Goal: Information Seeking & Learning: Learn about a topic

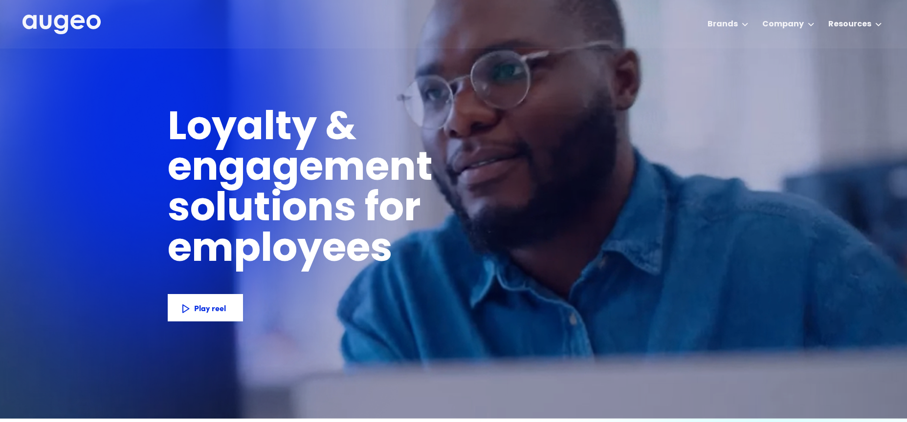
scroll to position [1, 0]
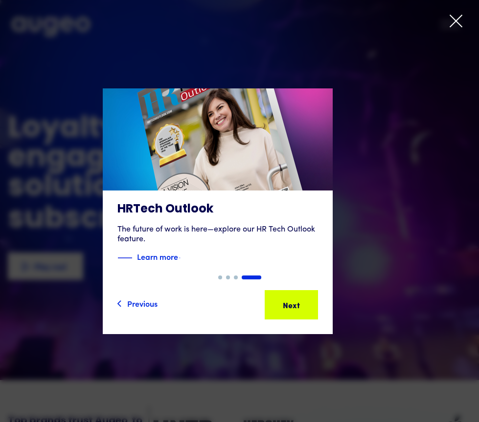
click at [457, 26] on icon at bounding box center [455, 21] width 15 height 15
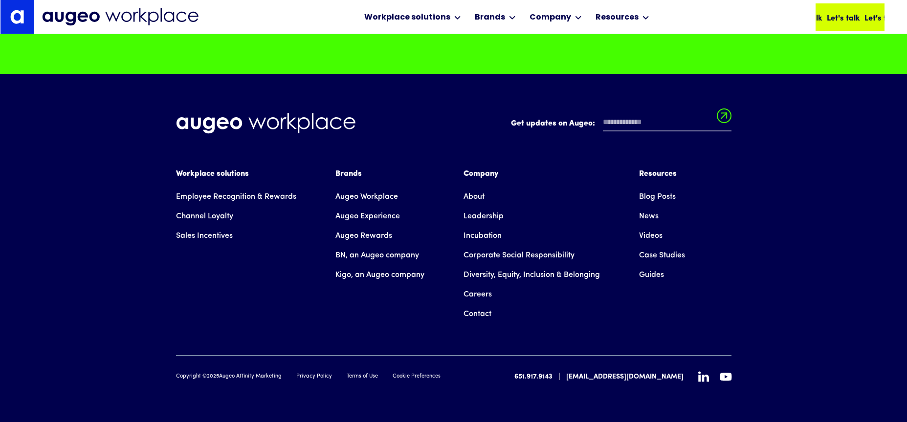
click at [830, 17] on div "Let's talk" at bounding box center [843, 17] width 33 height 12
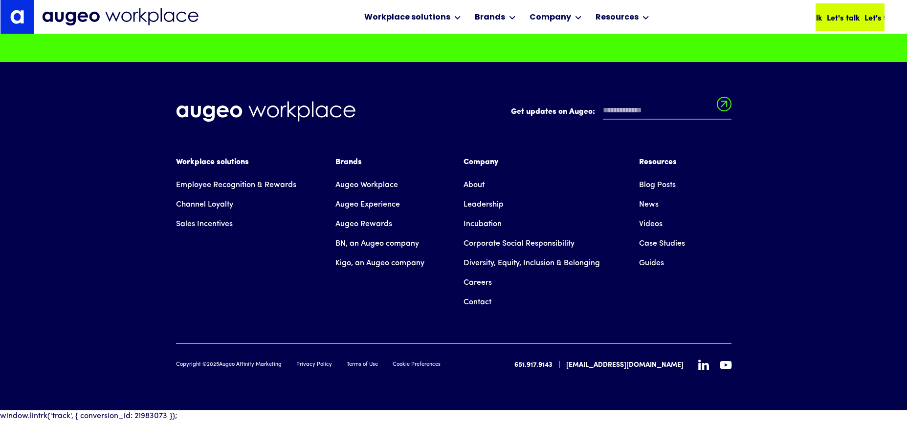
scroll to position [7127, 0]
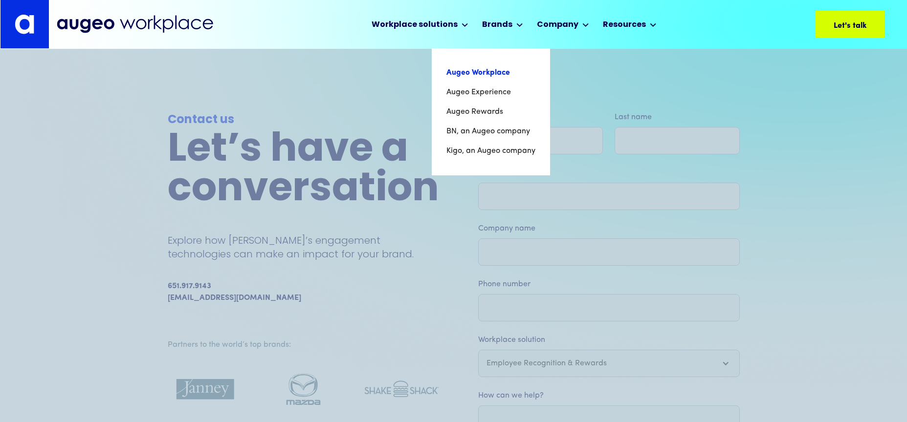
click at [492, 71] on link "Augeo Workplace" at bounding box center [490, 73] width 89 height 20
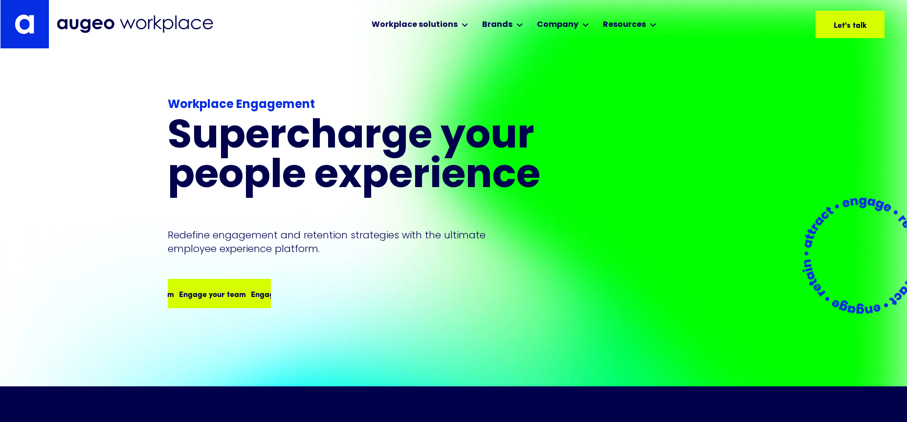
click at [257, 301] on div "Engage your team Engage your team Engage your team Engage your team" at bounding box center [219, 293] width 101 height 27
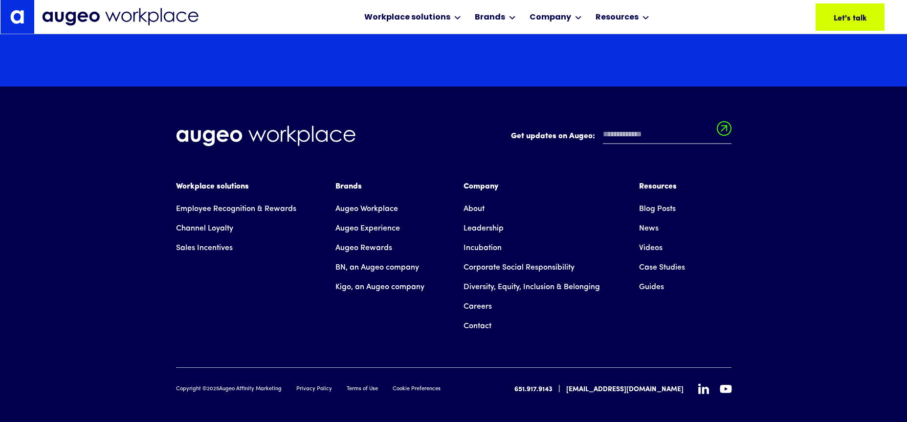
scroll to position [1829, 0]
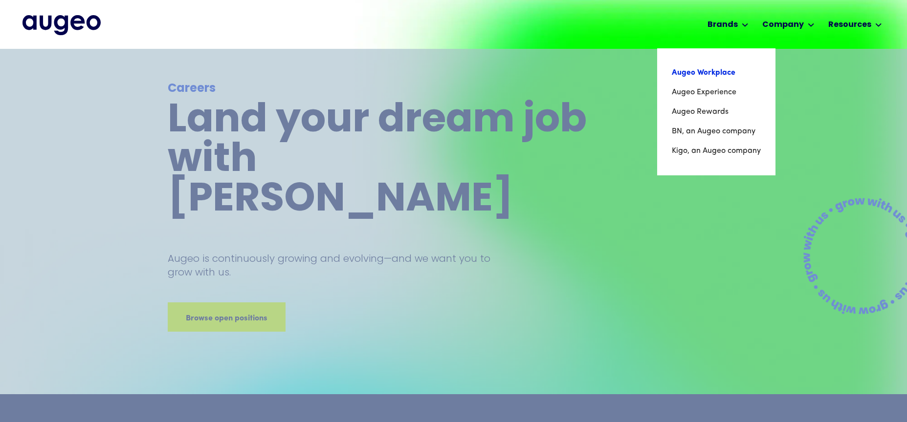
click at [722, 75] on link "Augeo Workplace" at bounding box center [716, 73] width 89 height 20
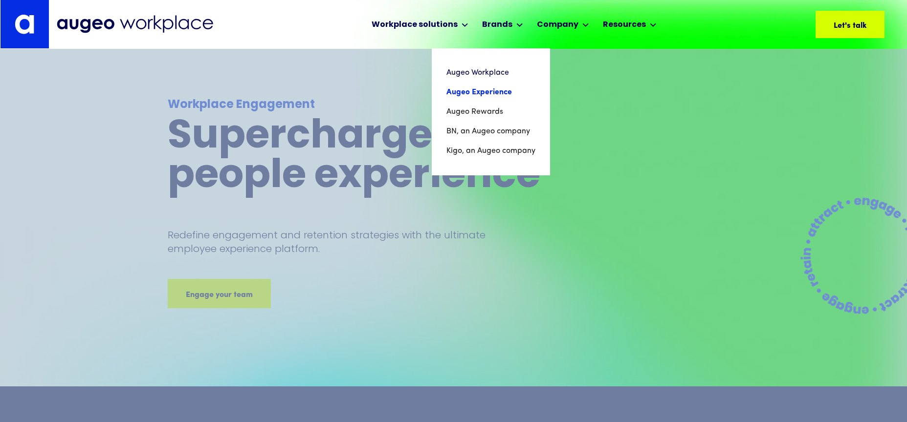
click at [482, 95] on link "Augeo Experience" at bounding box center [490, 93] width 89 height 20
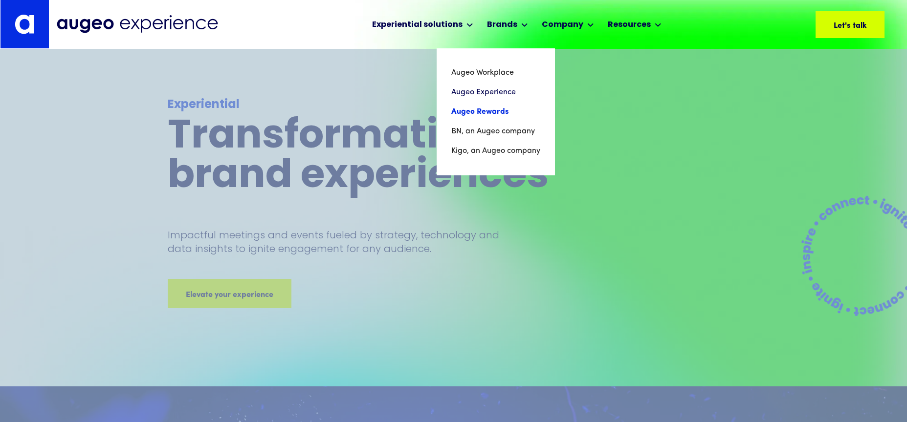
click at [491, 112] on link "Augeo Rewards" at bounding box center [495, 112] width 89 height 20
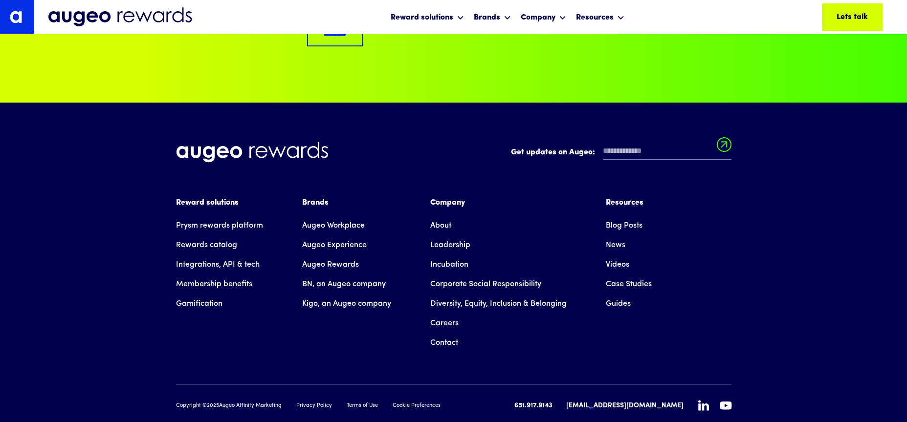
scroll to position [6577, 0]
click at [189, 295] on div "Reward solutions Prysm rewards platform Rewards catalog Integrations, API & tec…" at bounding box center [453, 274] width 555 height 155
drag, startPoint x: 512, startPoint y: 386, endPoint x: 534, endPoint y: 385, distance: 22.0
click at [512, 386] on div "Get updates on Augeo: Get updates on Augeo: Thanks for subscribing! Oops! Somet…" at bounding box center [453, 276] width 555 height 348
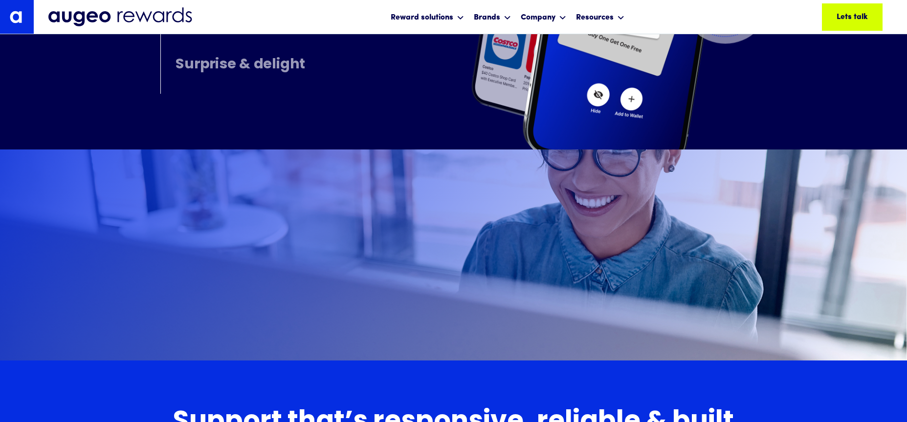
scroll to position [5219, 0]
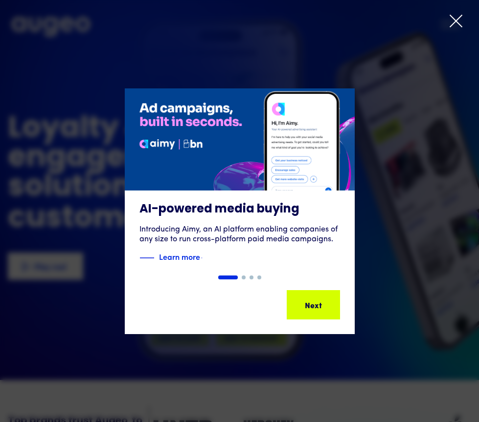
click at [457, 21] on icon at bounding box center [455, 21] width 15 height 15
